Goal: Book appointment/travel/reservation

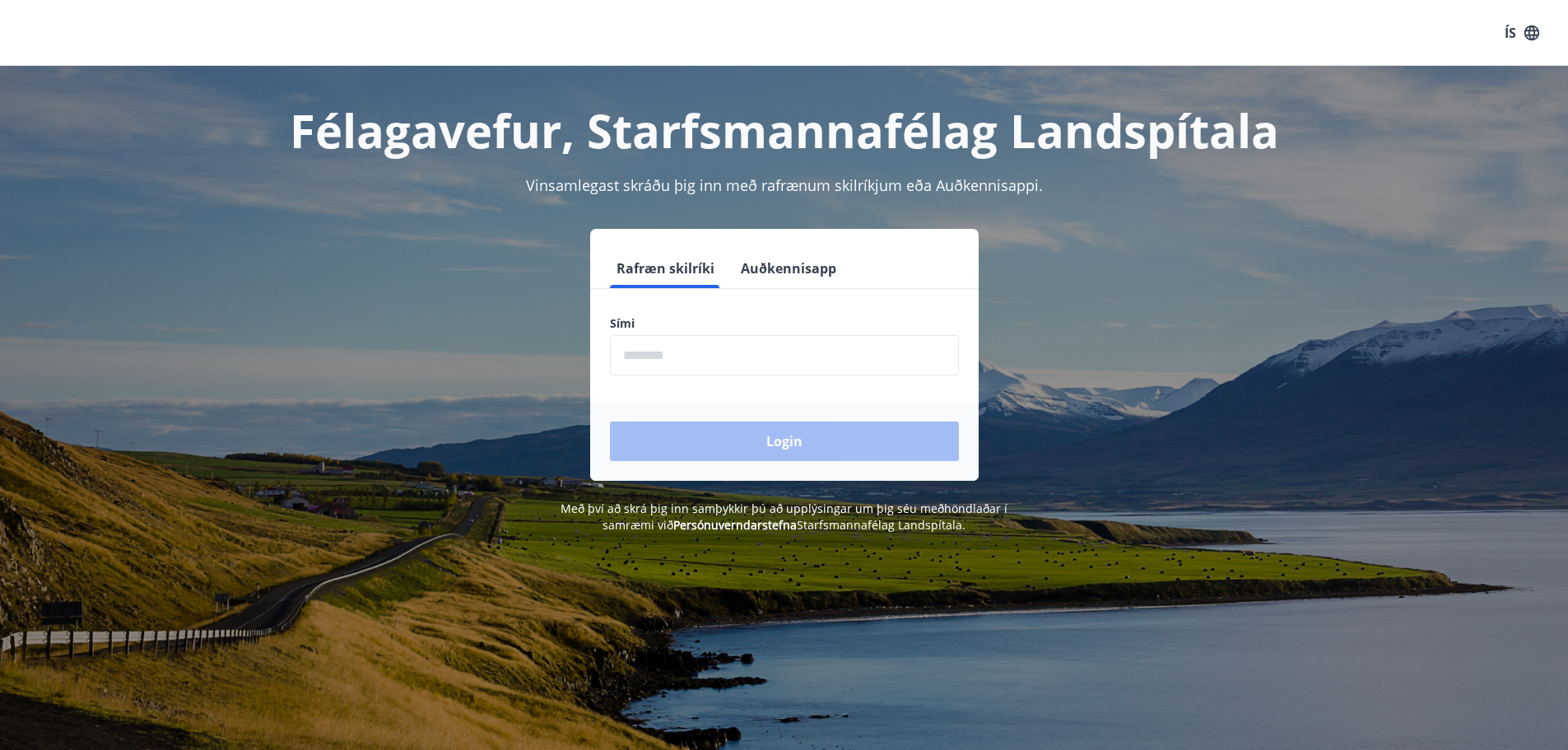
drag, startPoint x: 663, startPoint y: 345, endPoint x: 704, endPoint y: 368, distance: 47.0
click at [668, 351] on input "phone" at bounding box center [784, 354] width 349 height 40
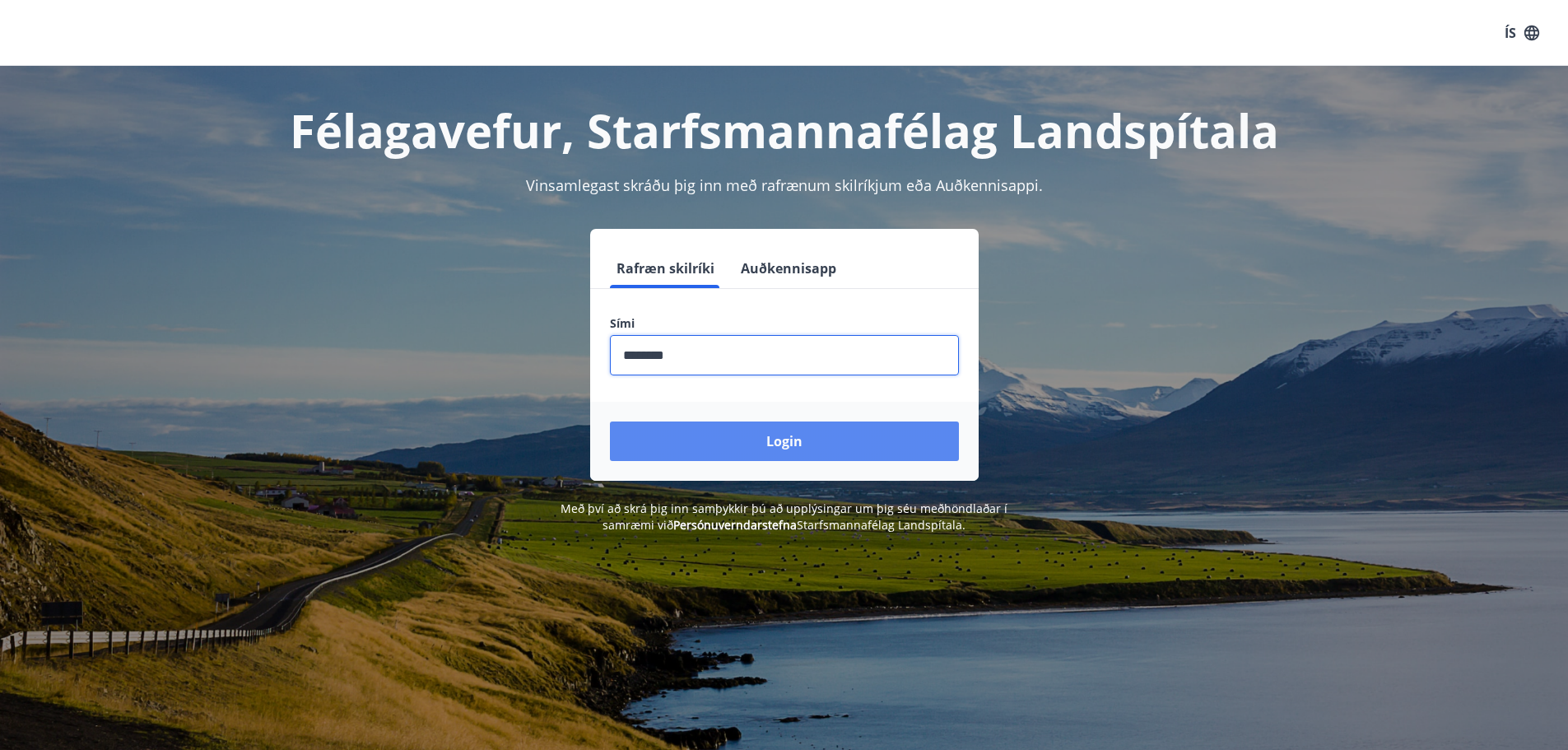
type input "********"
click at [767, 440] on button "Login" at bounding box center [784, 441] width 349 height 39
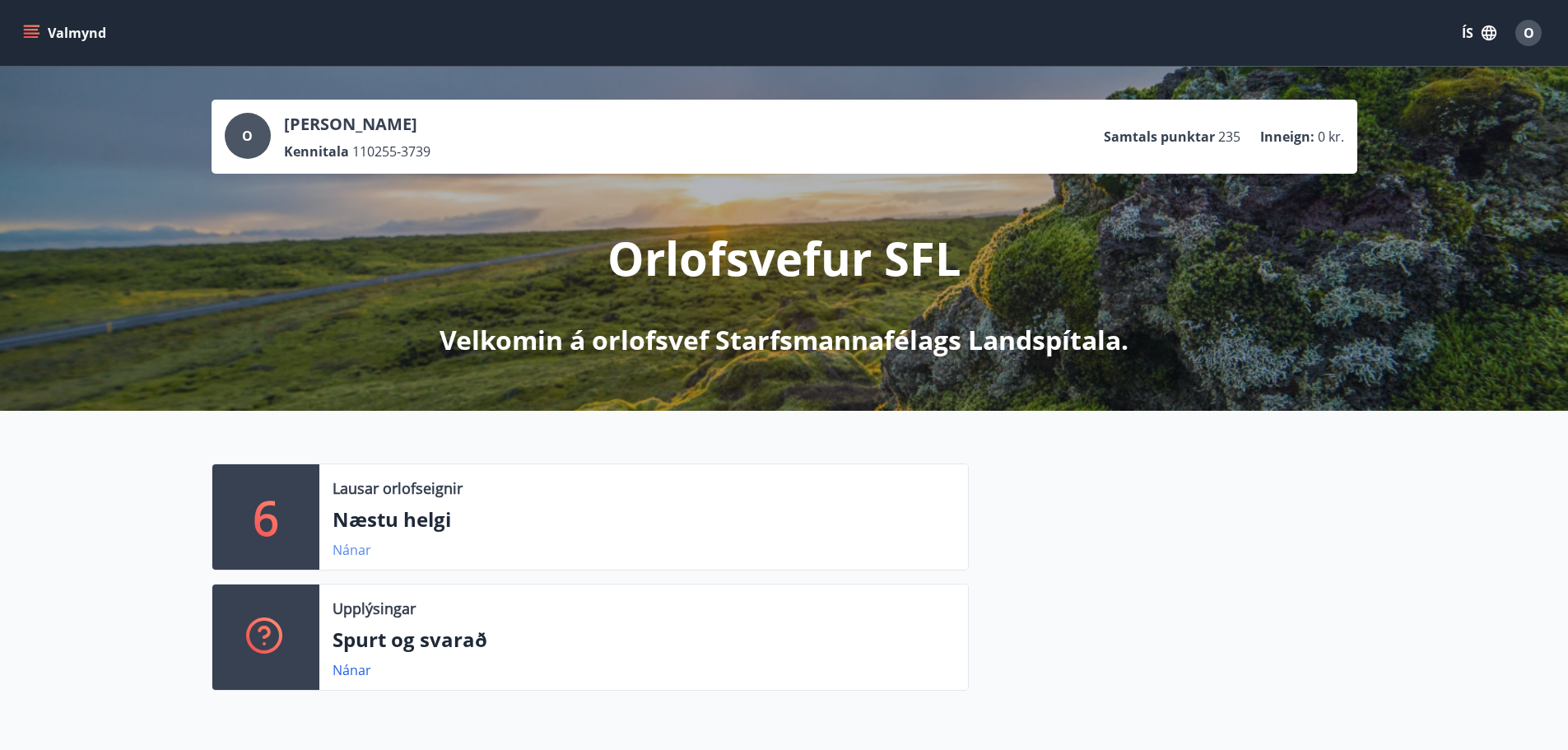
click at [352, 546] on link "Nánar" at bounding box center [351, 549] width 39 height 18
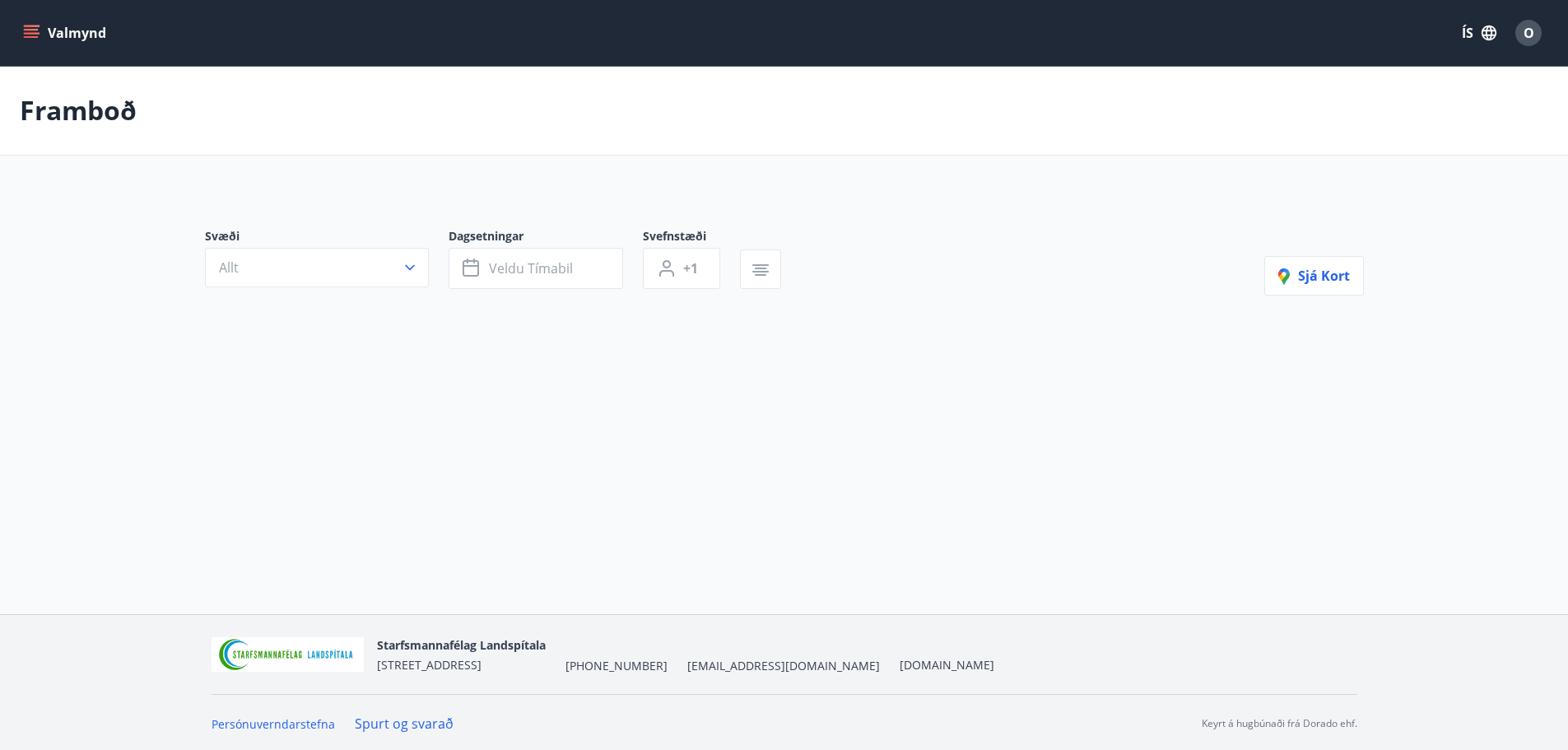
type input "*"
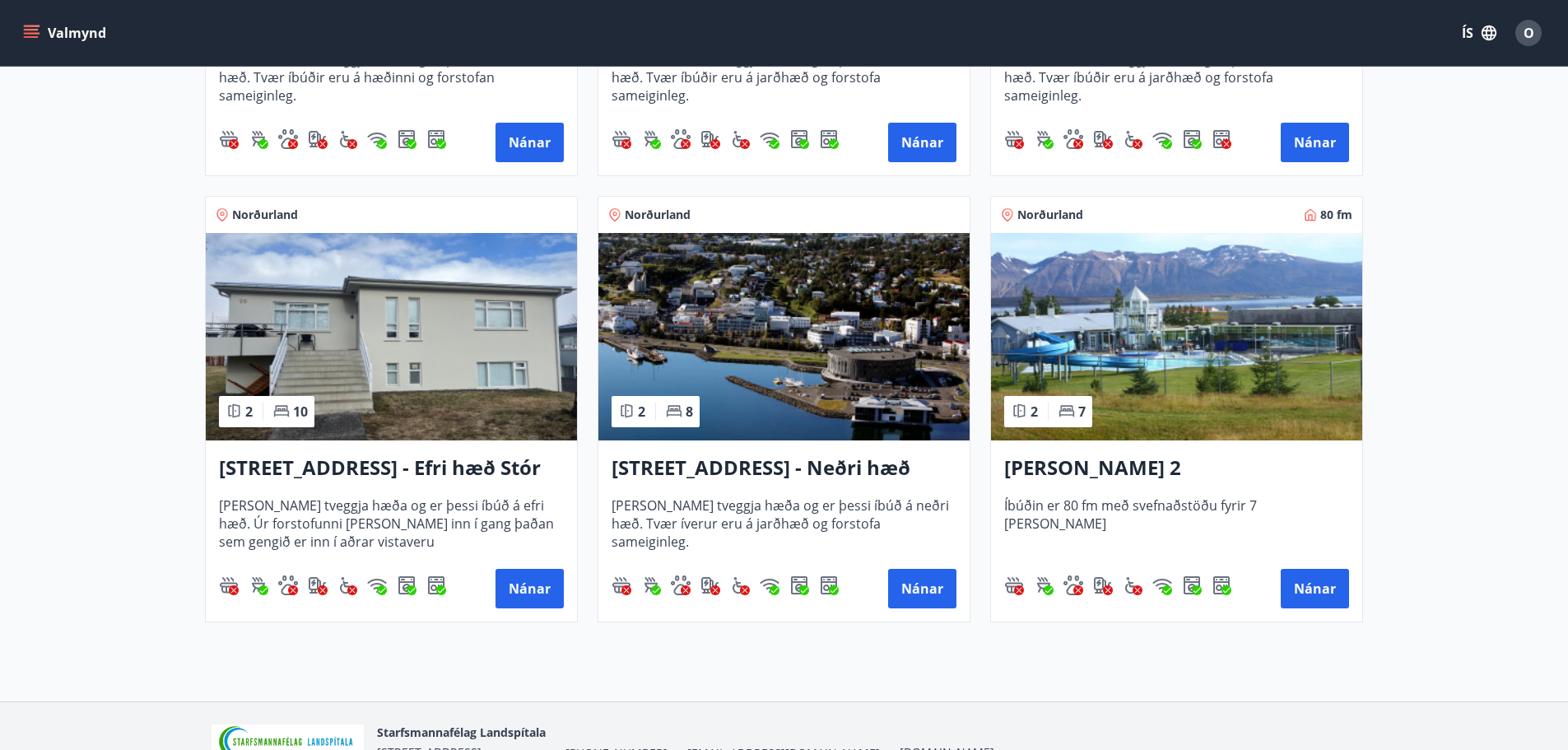
scroll to position [674, 0]
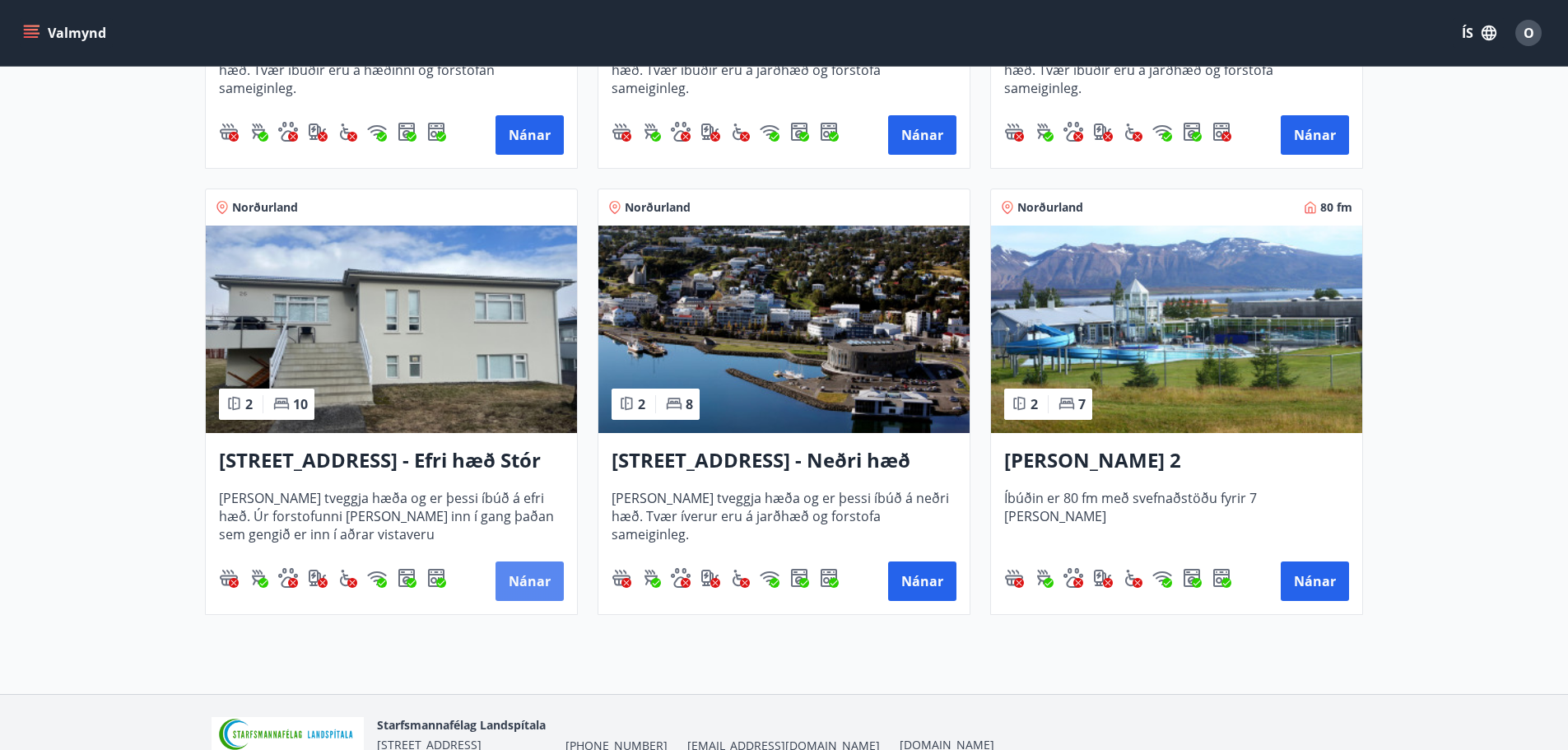
click at [525, 573] on button "Nánar" at bounding box center [530, 581] width 69 height 39
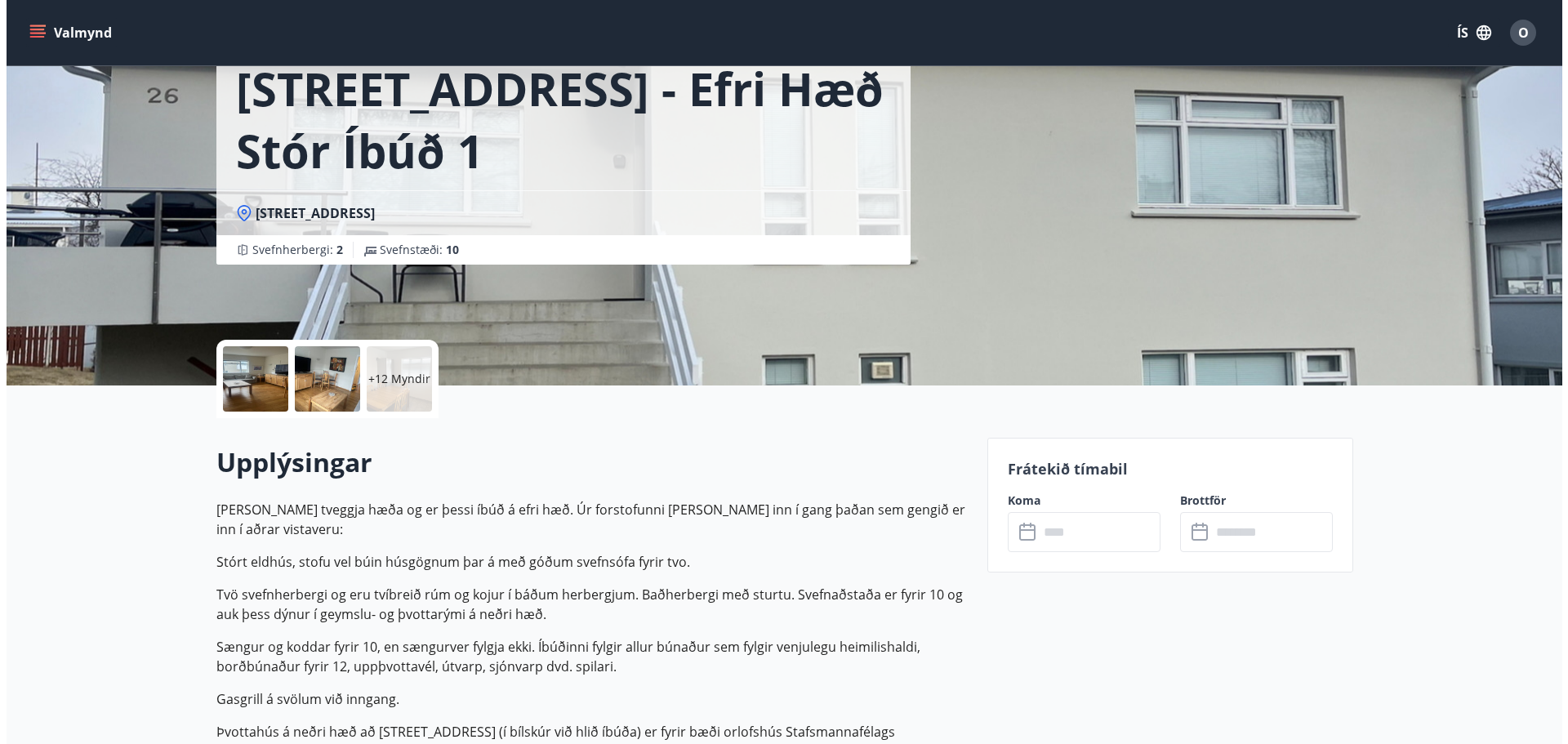
scroll to position [108, 0]
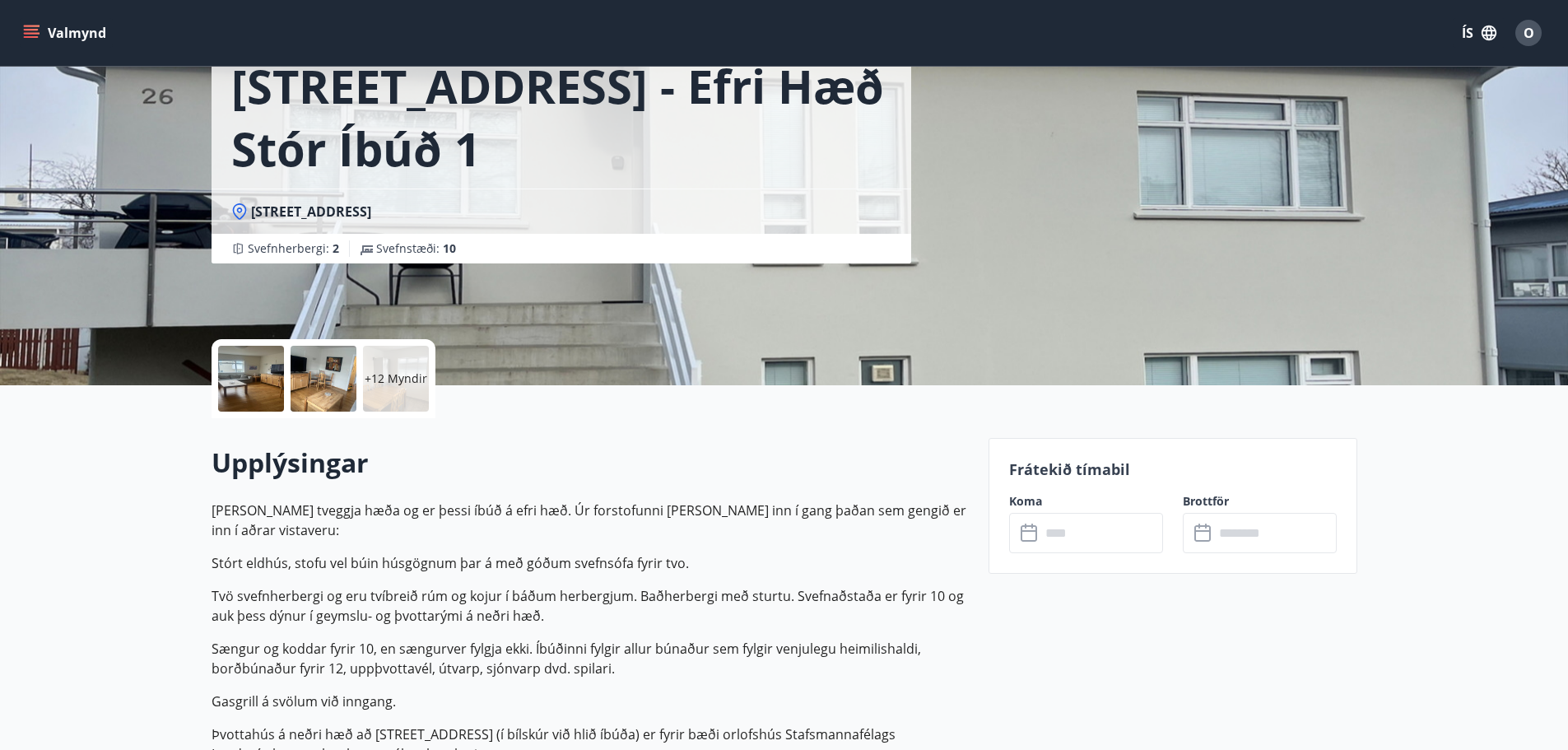
click at [1027, 539] on icon at bounding box center [1030, 533] width 20 height 20
